Goal: Information Seeking & Learning: Learn about a topic

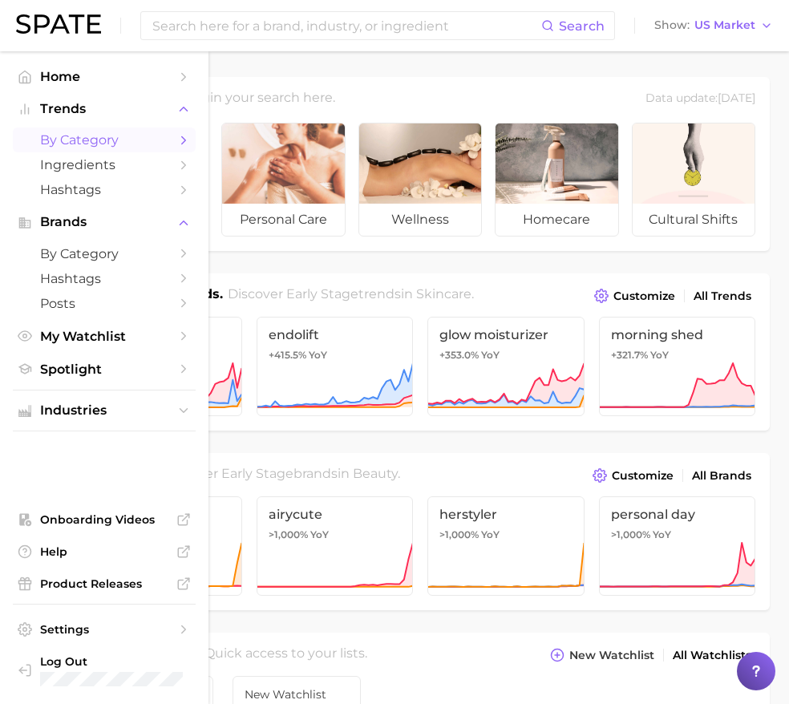
click at [87, 139] on span "by Category" at bounding box center [104, 139] width 128 height 15
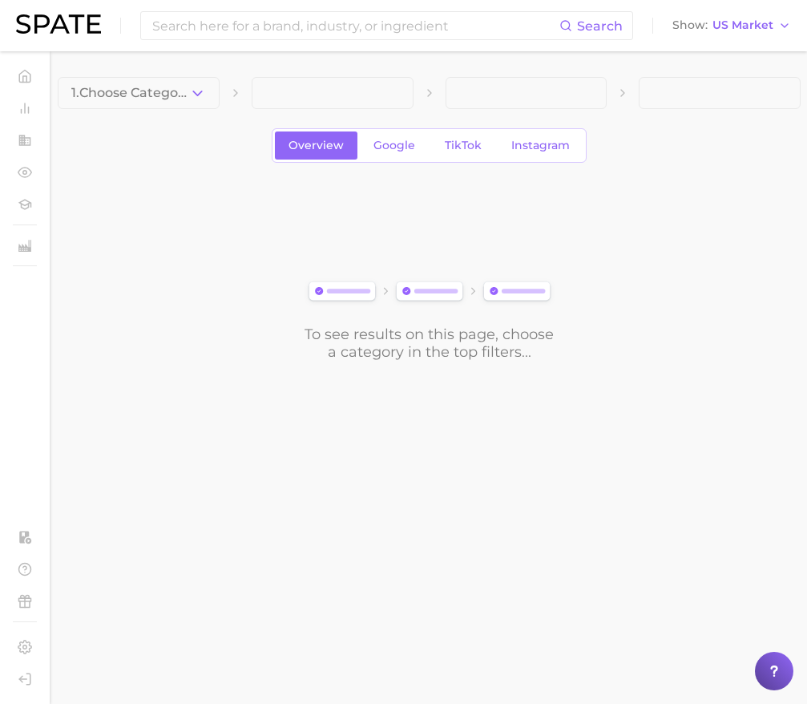
click at [186, 94] on button "1. Choose Category" at bounding box center [139, 93] width 162 height 32
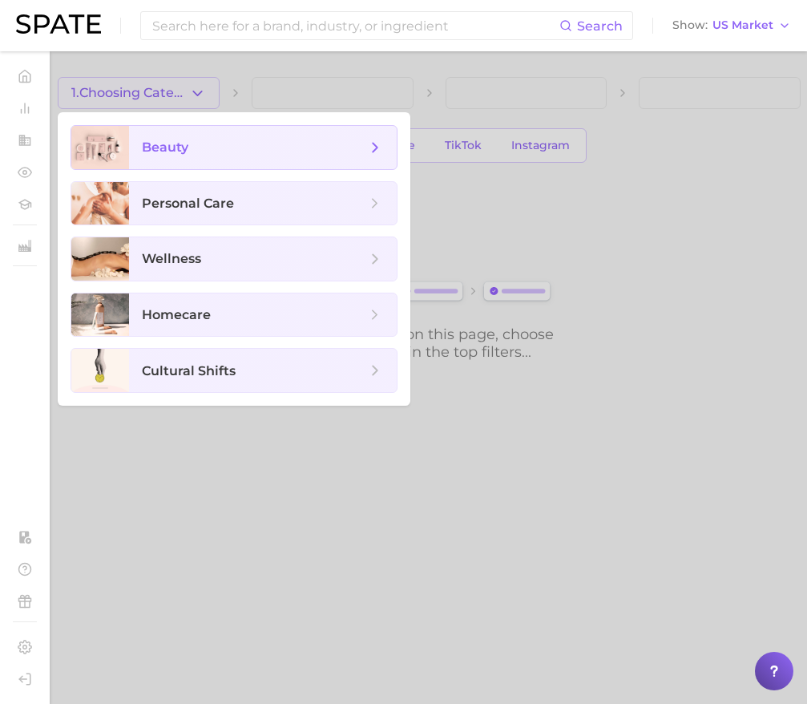
click at [192, 153] on span "beauty" at bounding box center [254, 148] width 224 height 18
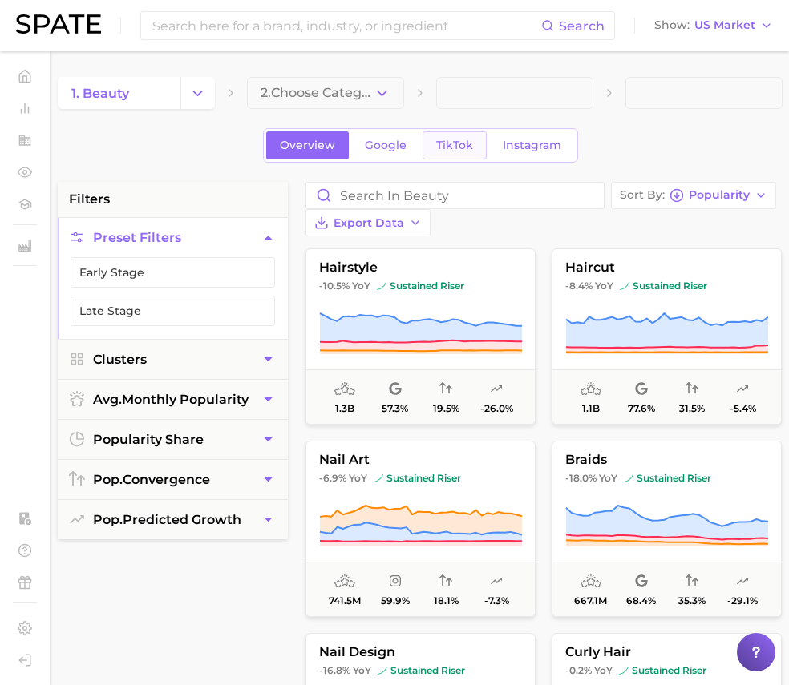
click at [461, 131] on link "TikTok" at bounding box center [454, 145] width 64 height 28
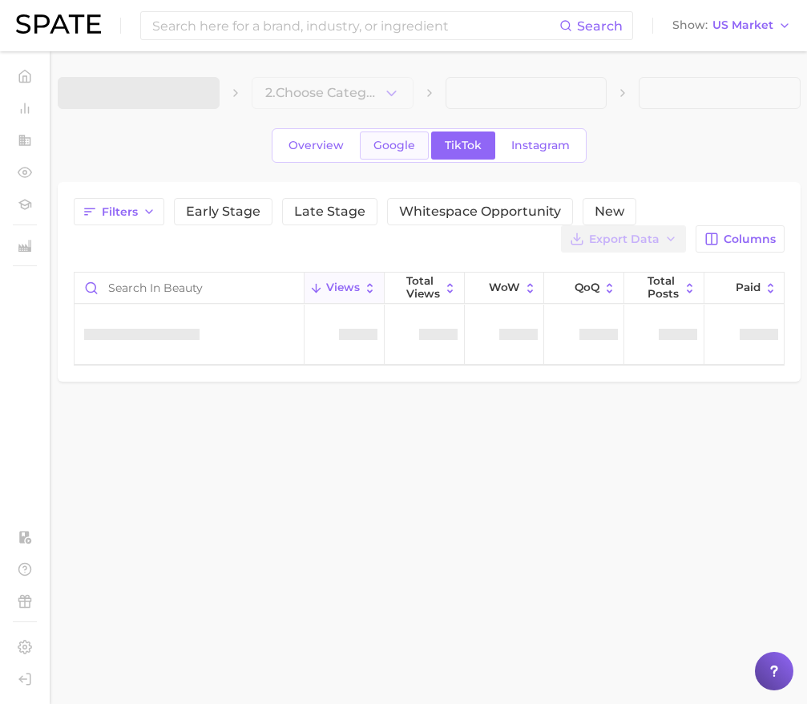
click at [382, 146] on span "Google" at bounding box center [394, 146] width 42 height 14
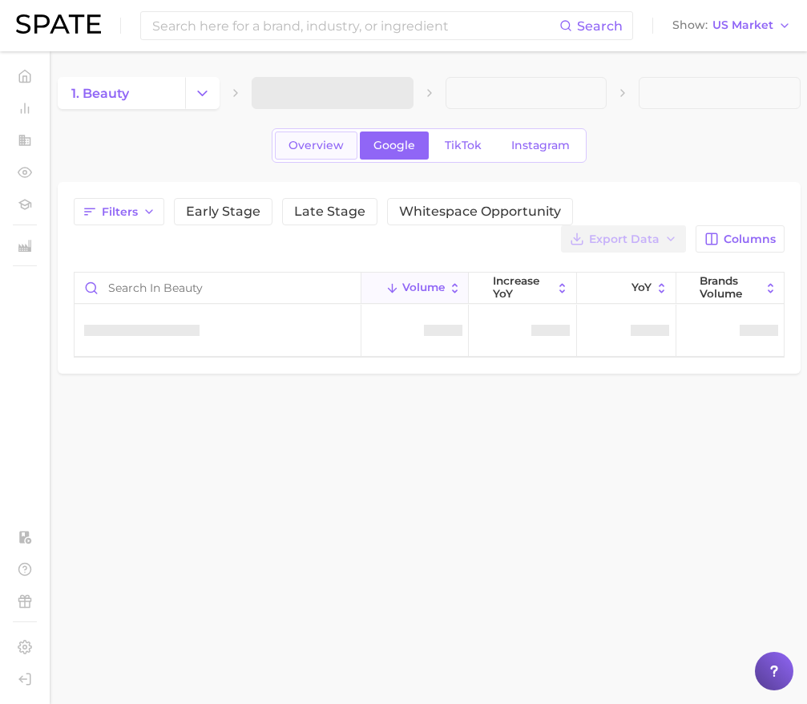
click at [340, 144] on span "Overview" at bounding box center [316, 146] width 55 height 14
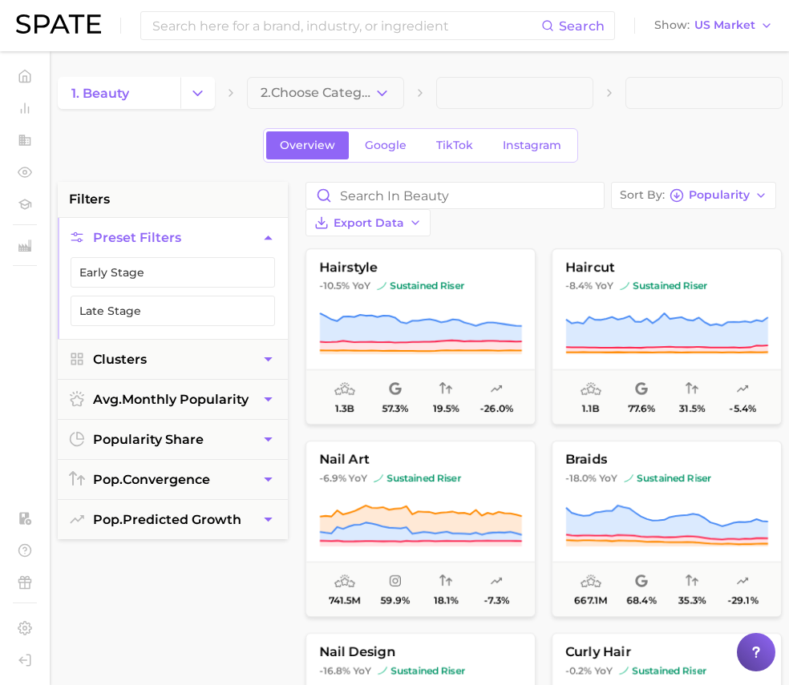
click at [350, 97] on span "2. Choose Category" at bounding box center [316, 93] width 113 height 14
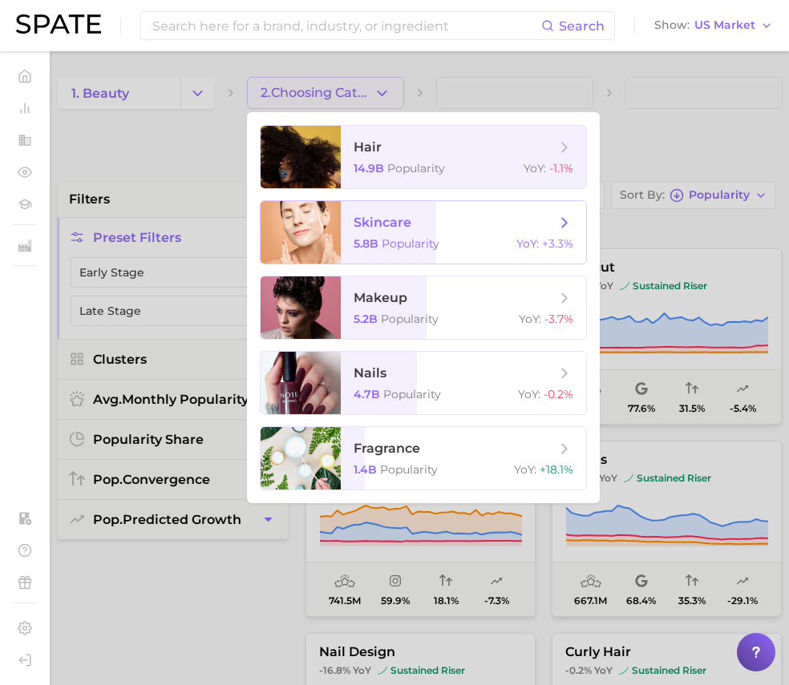
click at [366, 210] on span "skincare 5.8b Popularity YoY : +3.3%" at bounding box center [463, 232] width 245 height 63
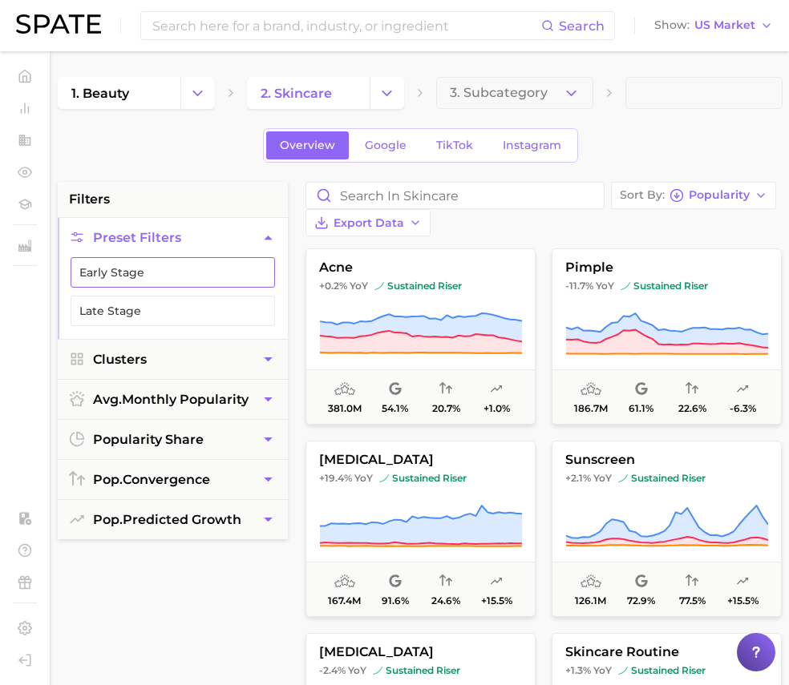
click at [182, 273] on button "Early Stage" at bounding box center [173, 272] width 204 height 30
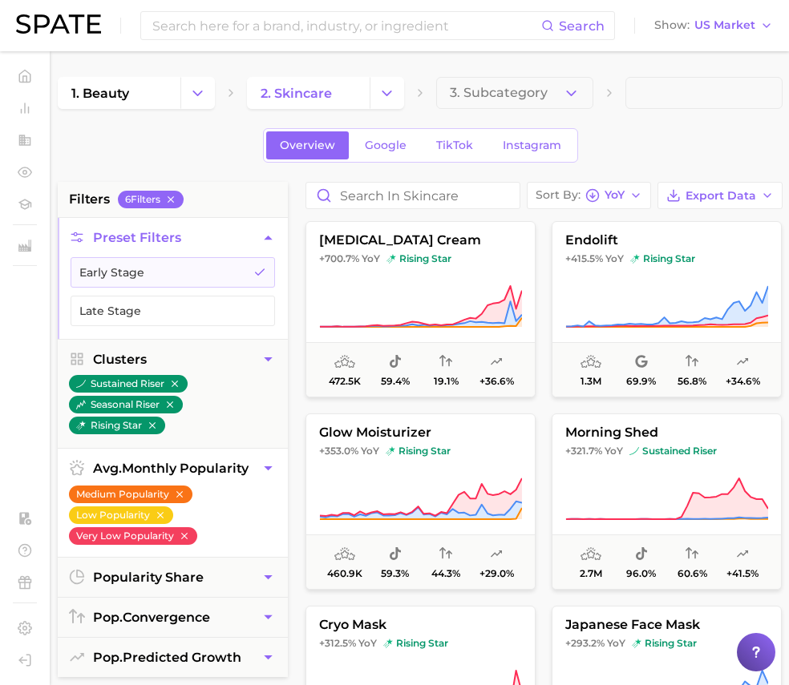
click at [138, 495] on button "Medium Popularity" at bounding box center [130, 495] width 123 height 18
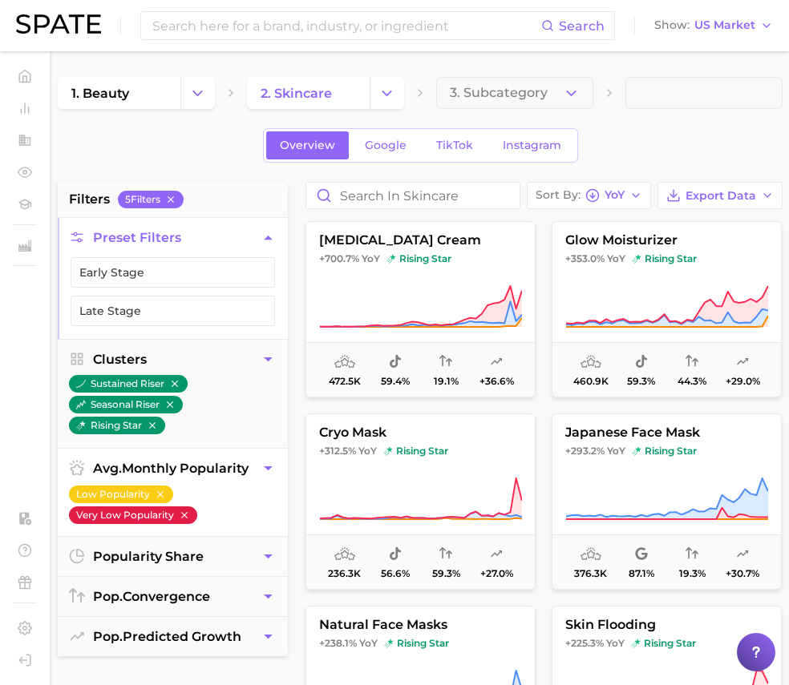
click at [137, 516] on button "Very Low Popularity" at bounding box center [133, 516] width 128 height 18
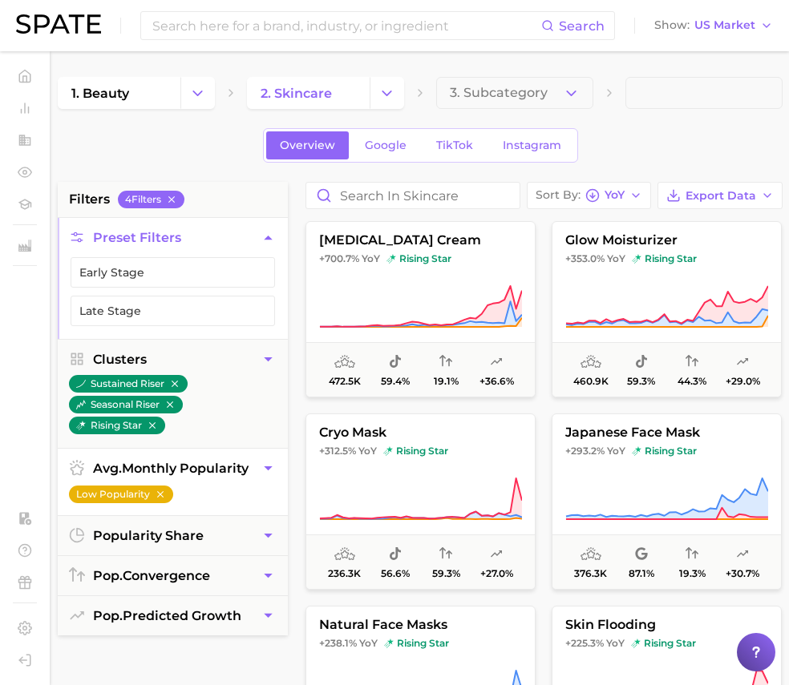
click at [125, 494] on button "Low Popularity" at bounding box center [121, 495] width 104 height 18
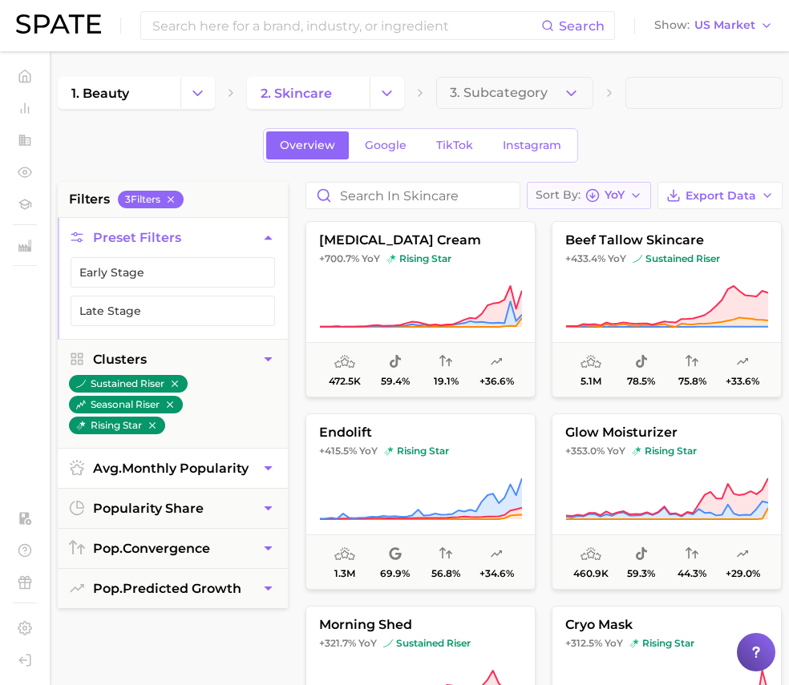
click at [611, 191] on span "YoY" at bounding box center [614, 195] width 20 height 9
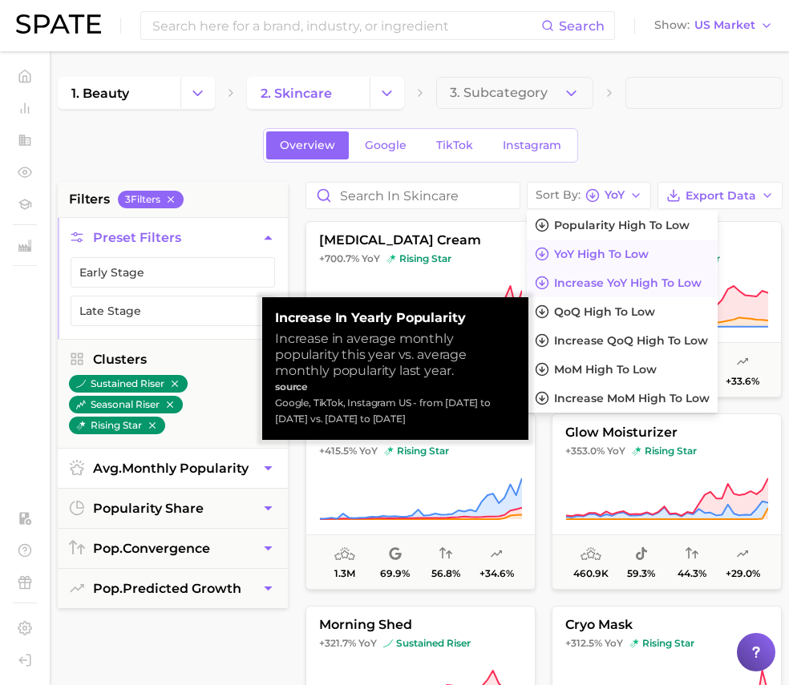
click at [628, 288] on span "Increase YoY high to low" at bounding box center [627, 284] width 147 height 14
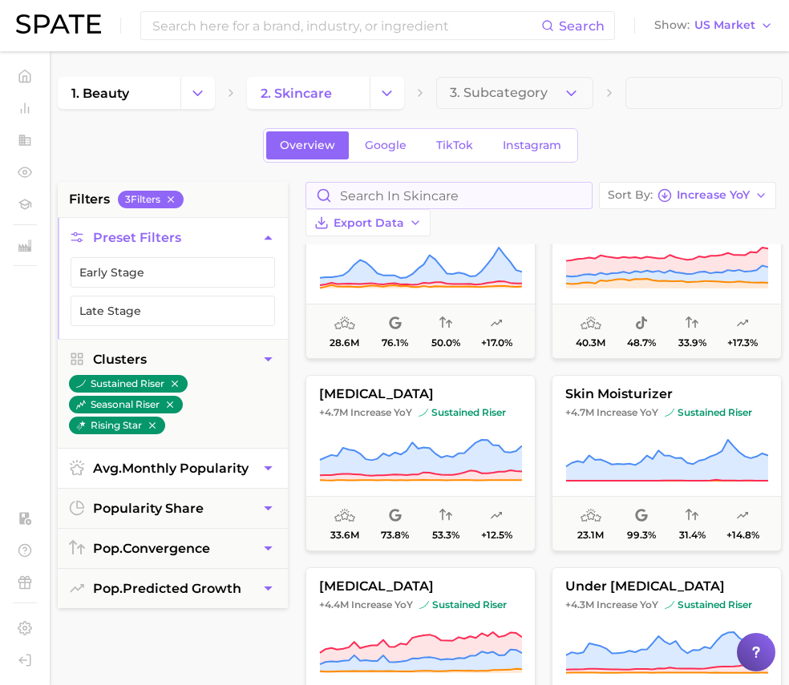
scroll to position [1796, 0]
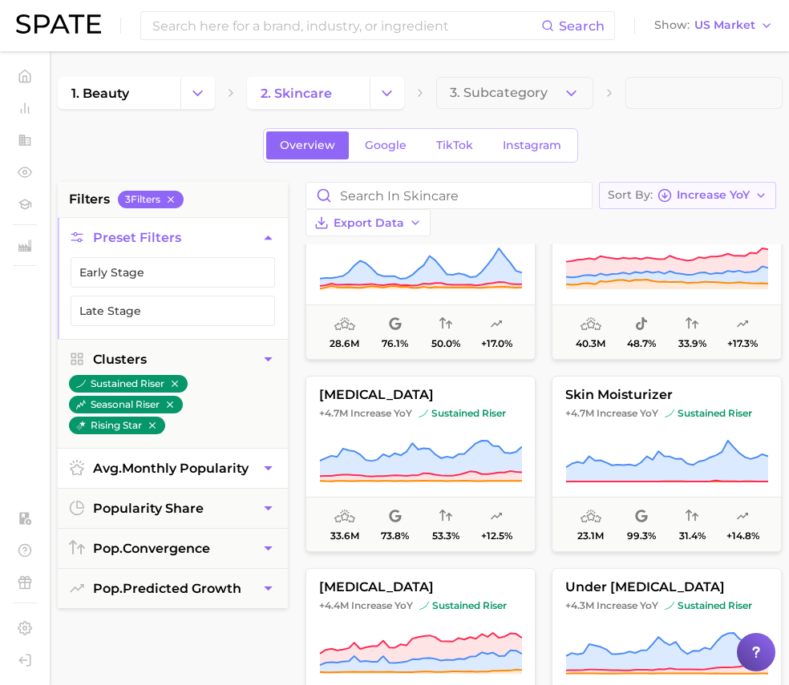
click at [669, 193] on icon "button" at bounding box center [664, 195] width 14 height 14
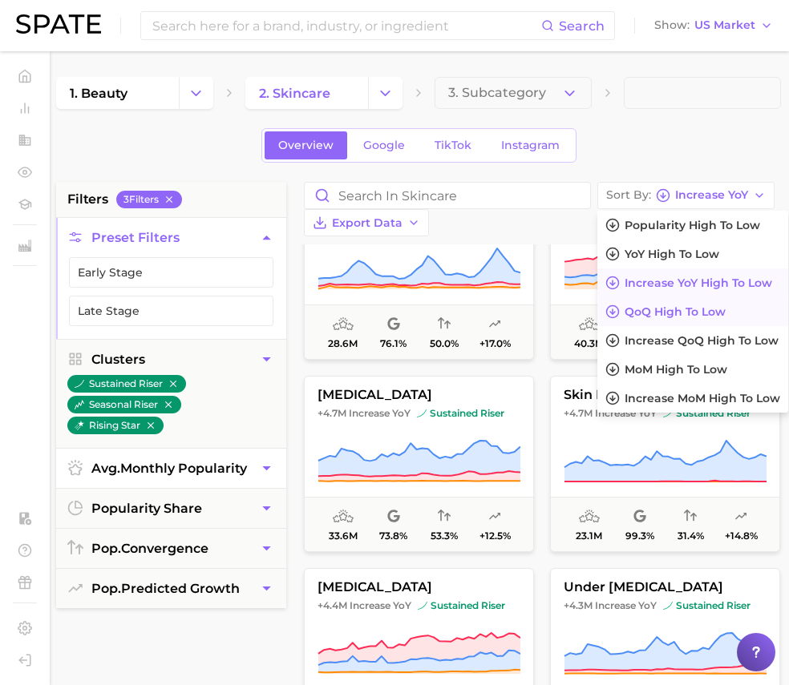
click at [707, 315] on span "QoQ high to low" at bounding box center [674, 312] width 101 height 14
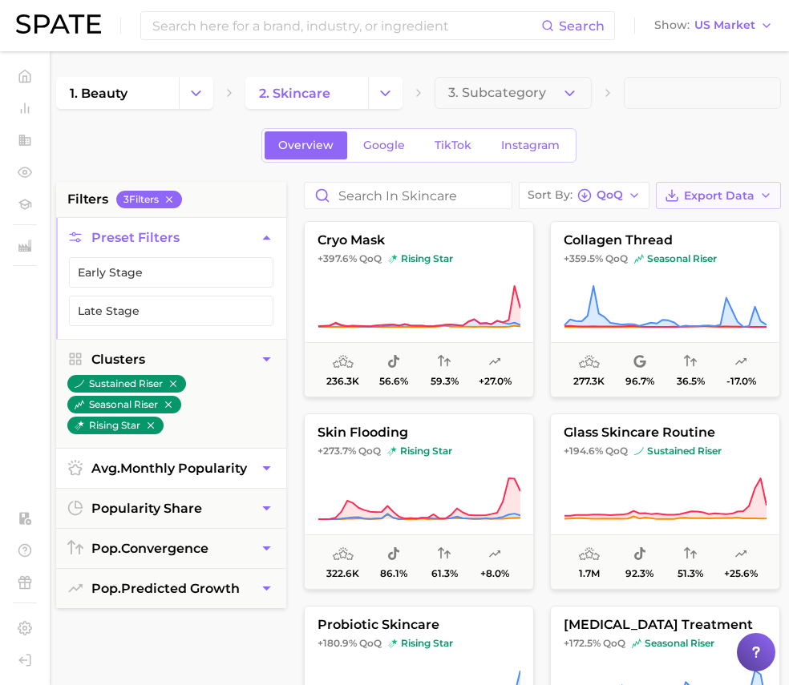
click at [714, 198] on span "Export Data" at bounding box center [719, 196] width 71 height 14
drag, startPoint x: 724, startPoint y: 192, endPoint x: 713, endPoint y: 191, distance: 11.2
click at [724, 191] on span "Export Data" at bounding box center [719, 196] width 71 height 14
click at [631, 195] on icon "button" at bounding box center [634, 195] width 13 height 13
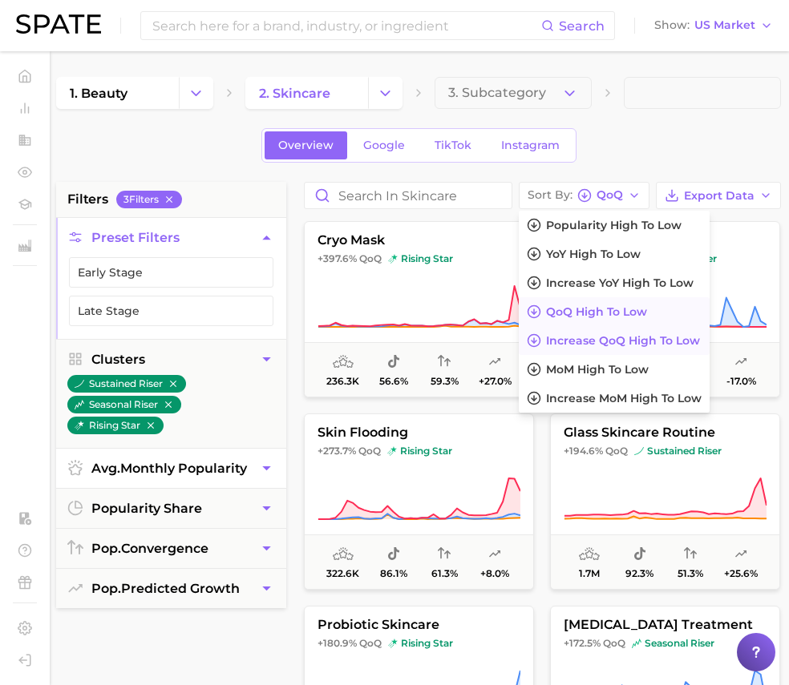
click at [667, 342] on span "Increase QoQ high to low" at bounding box center [623, 341] width 154 height 14
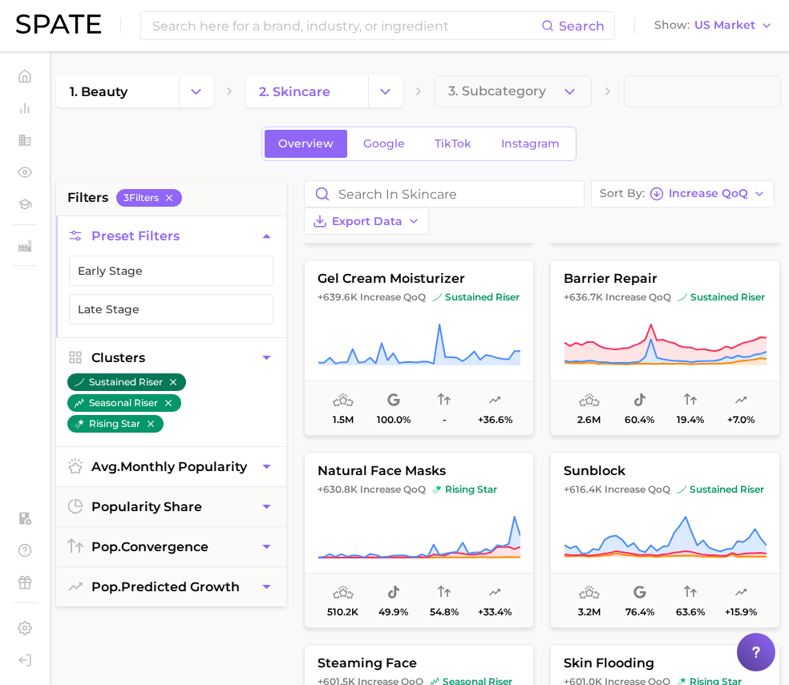
scroll to position [2, 2]
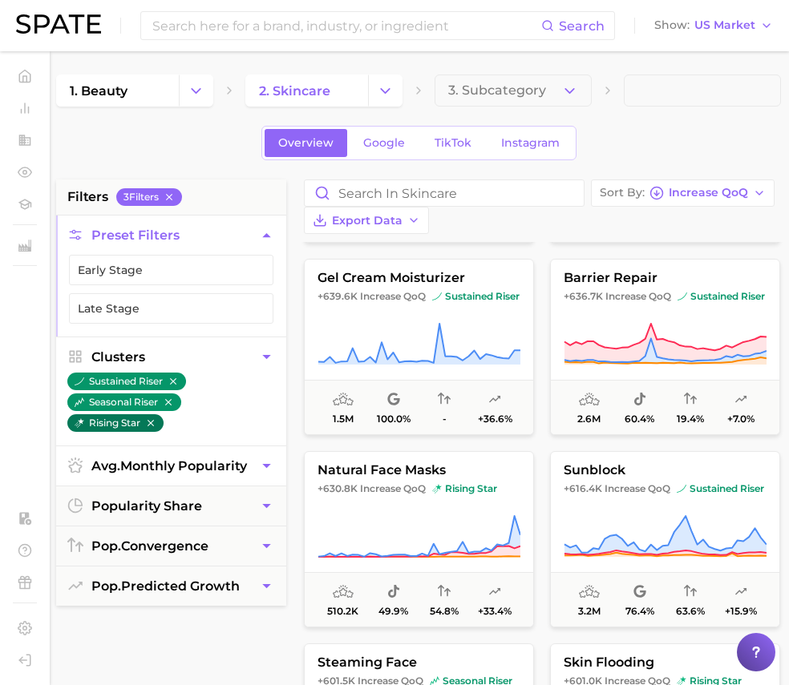
click at [118, 421] on button "rising star" at bounding box center [115, 423] width 96 height 18
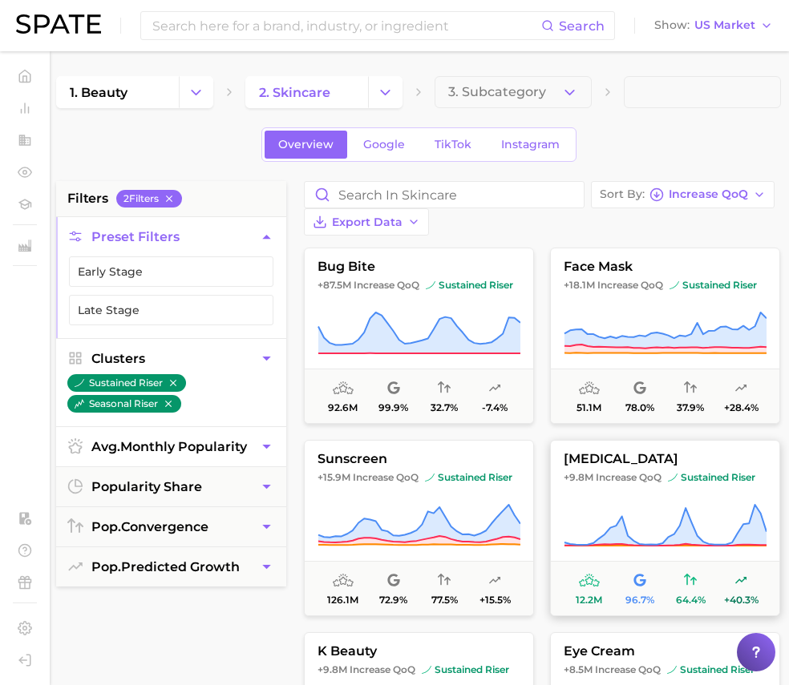
scroll to position [0, 2]
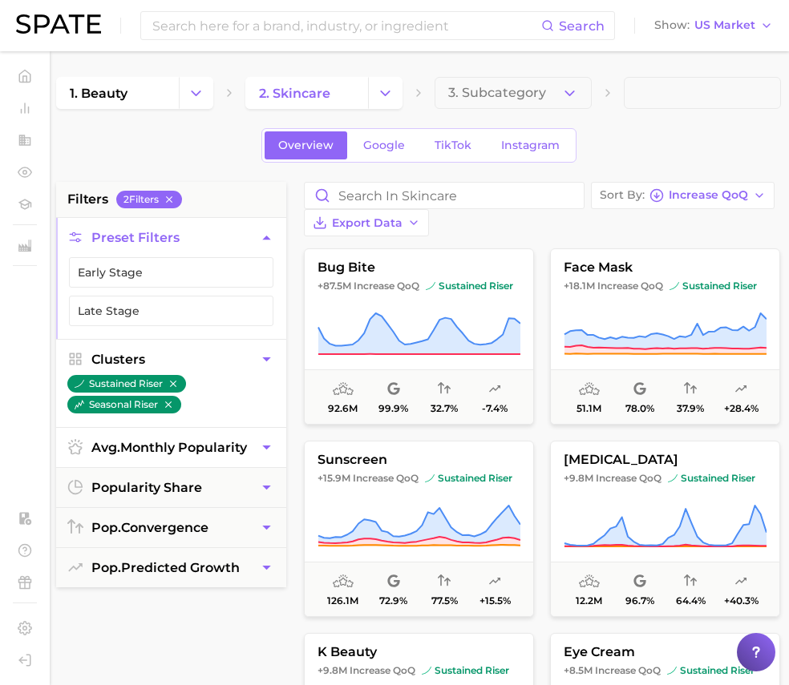
click at [249, 362] on button "Clusters" at bounding box center [171, 359] width 230 height 39
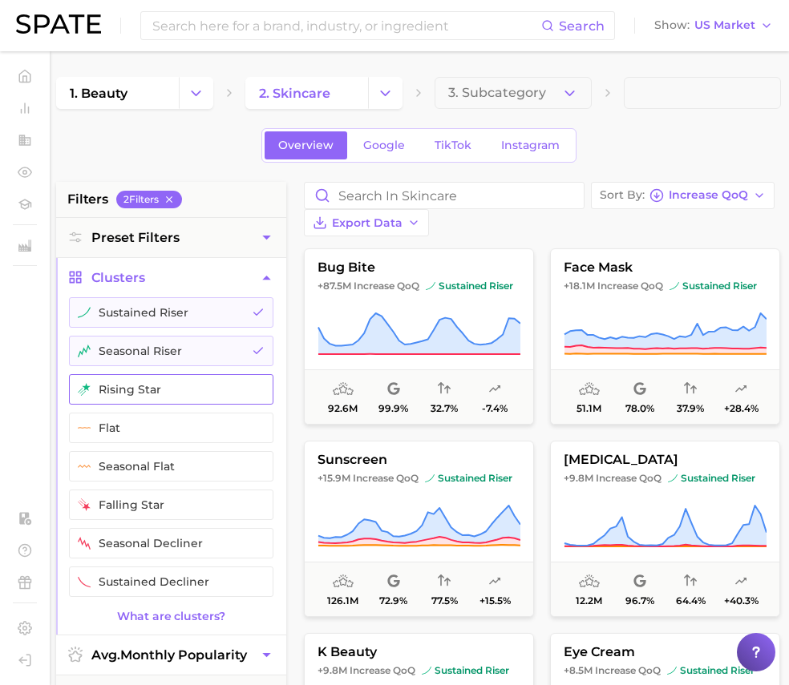
click at [121, 383] on button "rising star" at bounding box center [171, 389] width 204 height 30
drag, startPoint x: 172, startPoint y: 313, endPoint x: 192, endPoint y: 337, distance: 31.4
click at [171, 313] on button "sustained riser" at bounding box center [171, 312] width 204 height 30
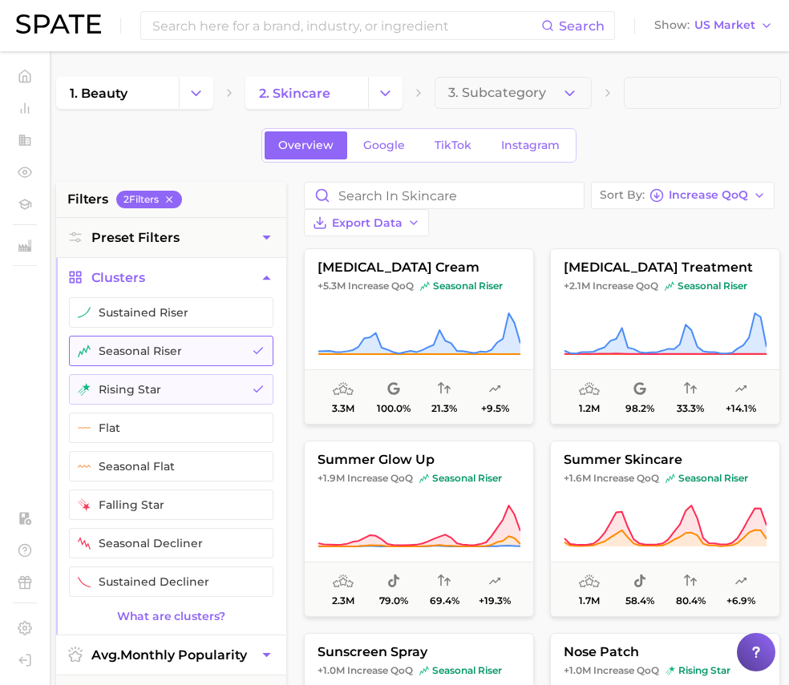
click at [172, 341] on button "seasonal riser" at bounding box center [171, 351] width 204 height 30
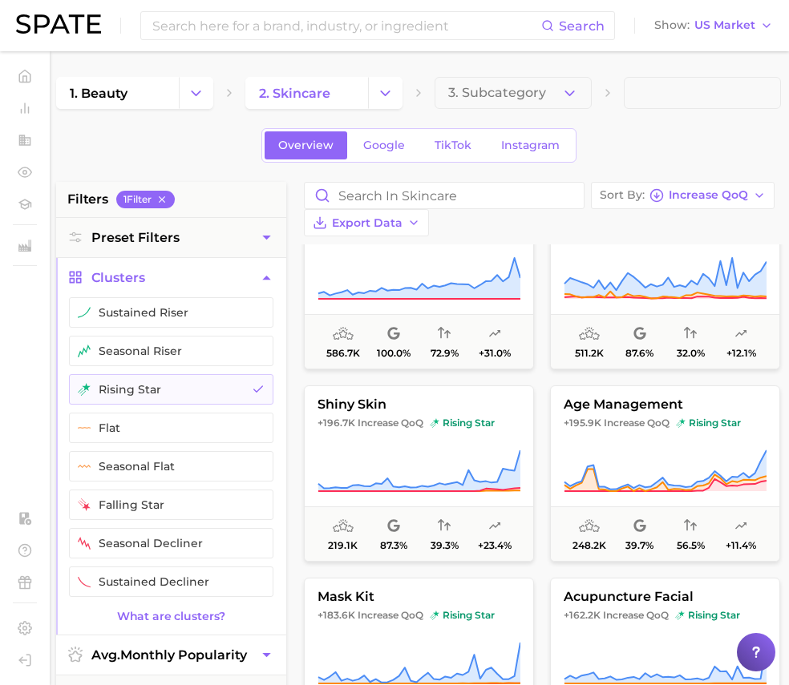
scroll to position [1787, 0]
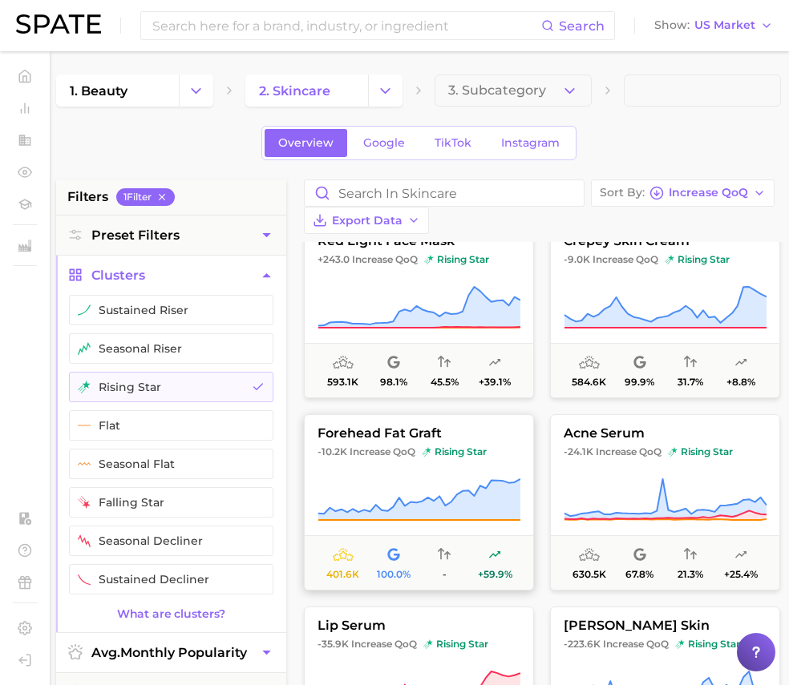
scroll to position [0, 2]
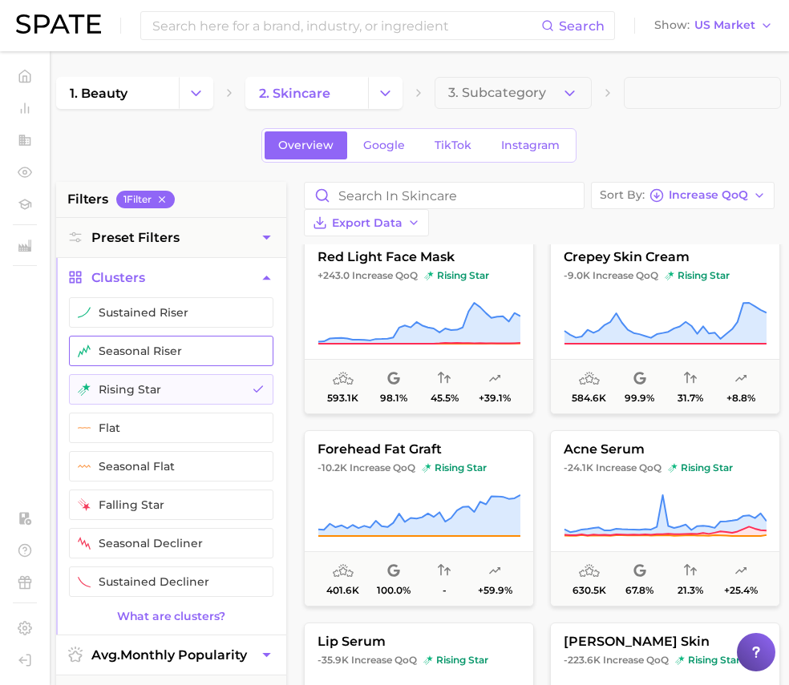
click at [127, 347] on button "seasonal riser" at bounding box center [171, 351] width 204 height 30
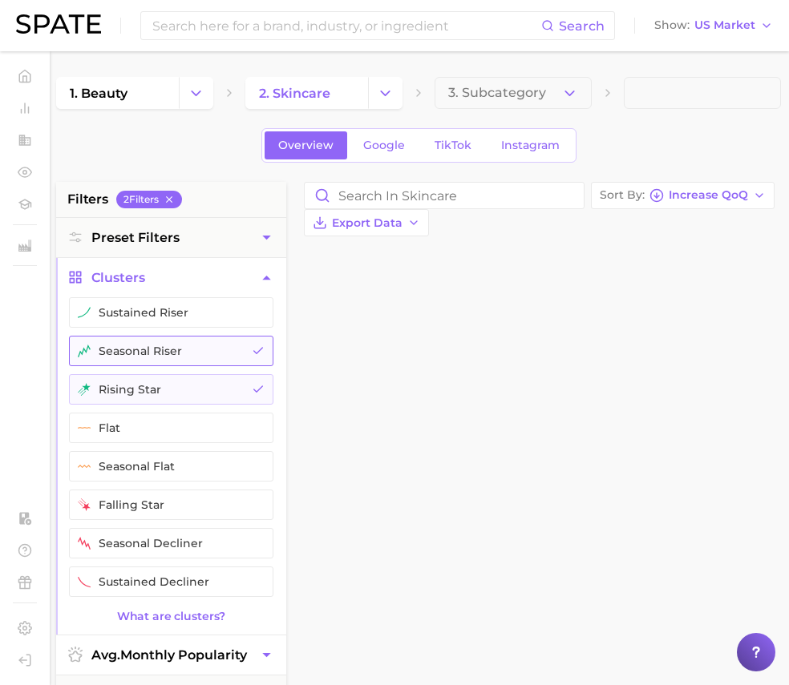
scroll to position [1, 0]
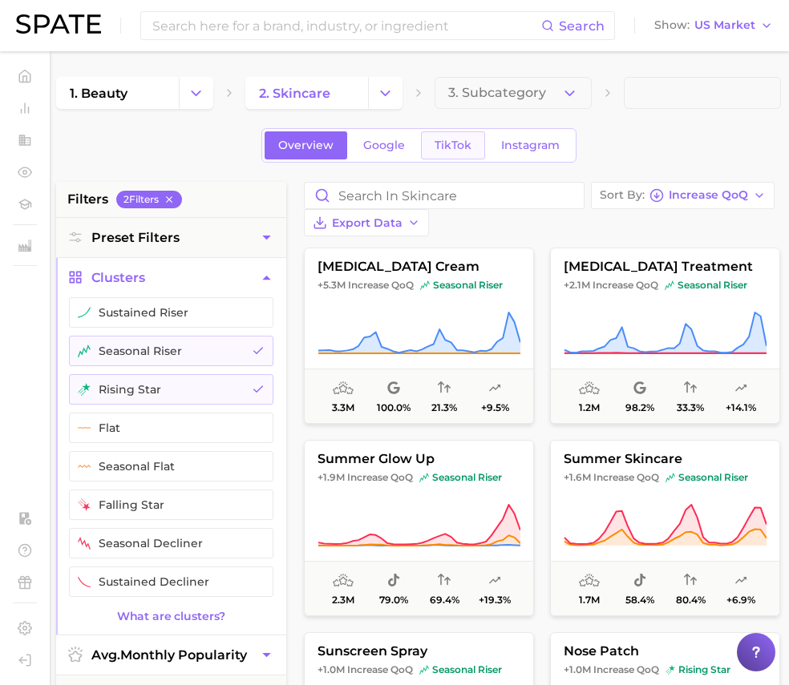
click at [468, 150] on span "TikTok" at bounding box center [452, 146] width 37 height 14
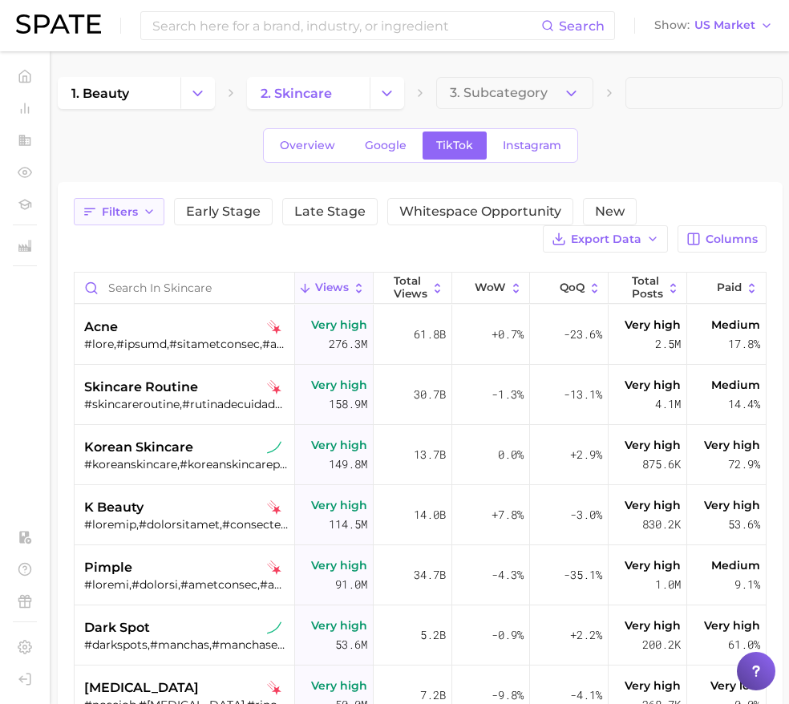
click at [141, 212] on button "Filters" at bounding box center [119, 211] width 91 height 27
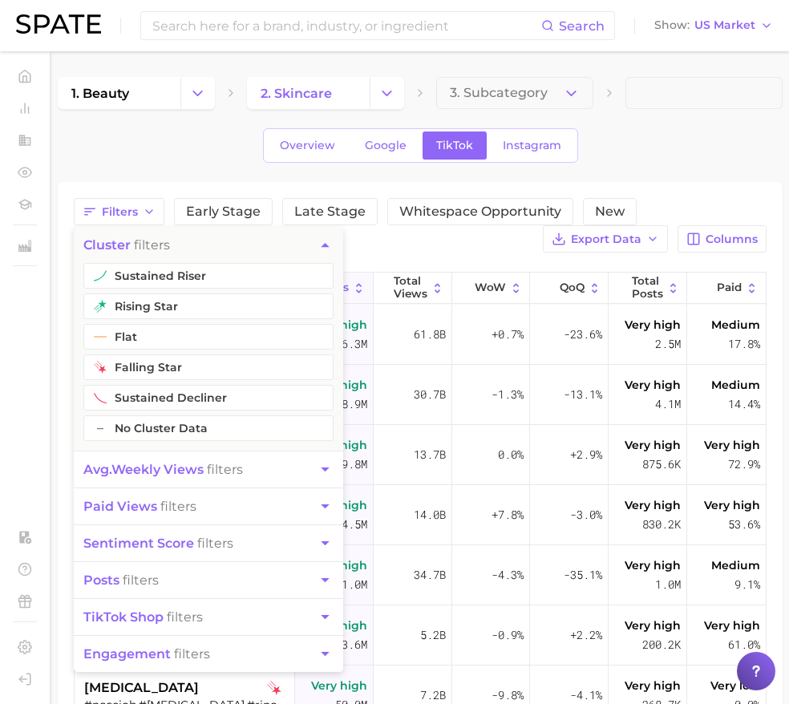
drag, startPoint x: 187, startPoint y: 301, endPoint x: 174, endPoint y: 285, distance: 20.5
click at [186, 301] on button "rising star" at bounding box center [208, 306] width 250 height 26
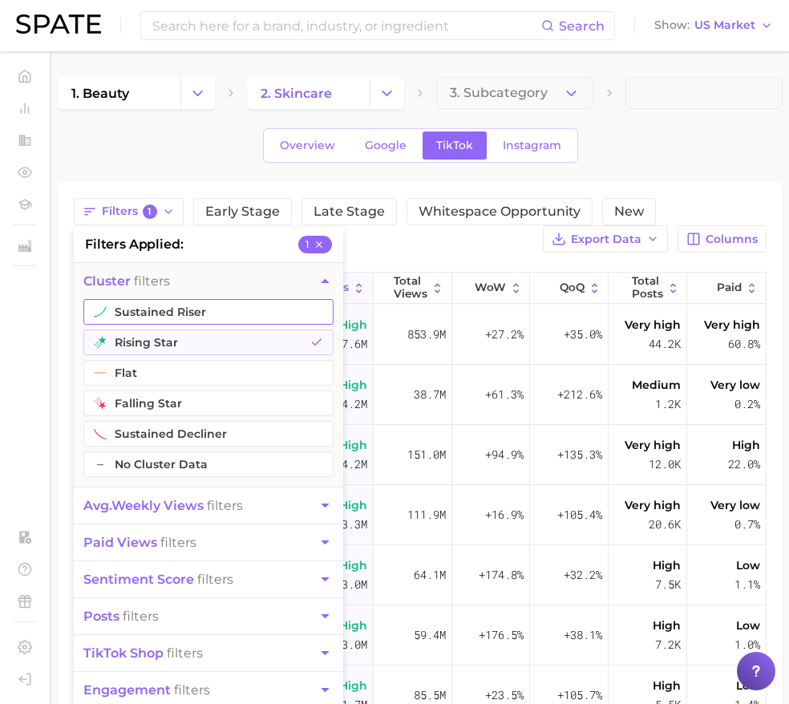
click at [172, 305] on button "sustained riser" at bounding box center [208, 312] width 250 height 26
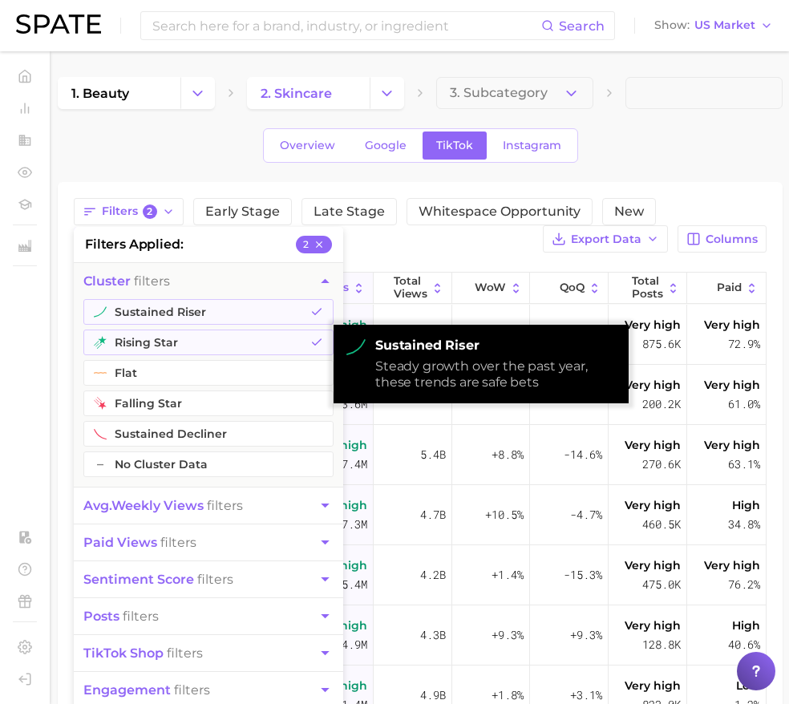
click at [656, 131] on div "Overview Google TikTok Instagram" at bounding box center [420, 145] width 725 height 34
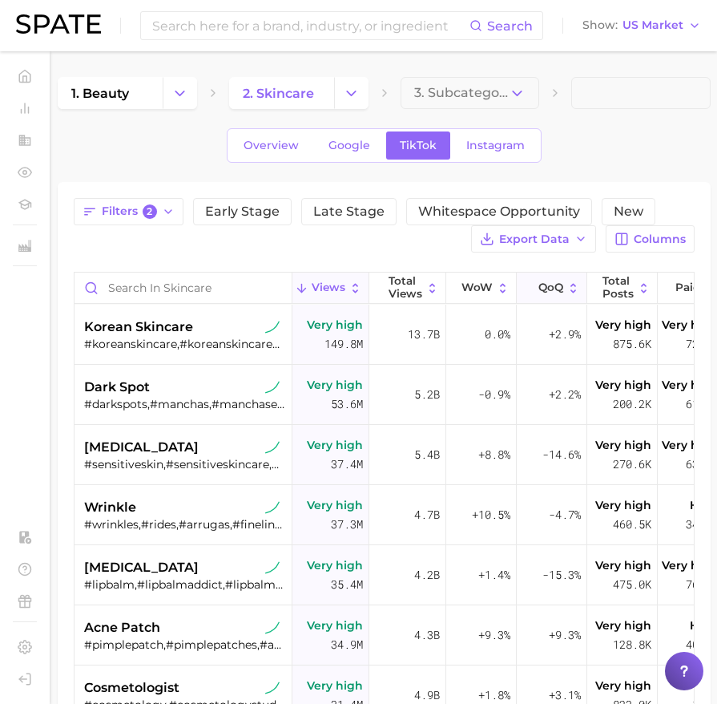
click at [565, 293] on button "QoQ" at bounding box center [552, 288] width 71 height 31
